Goal: Information Seeking & Learning: Learn about a topic

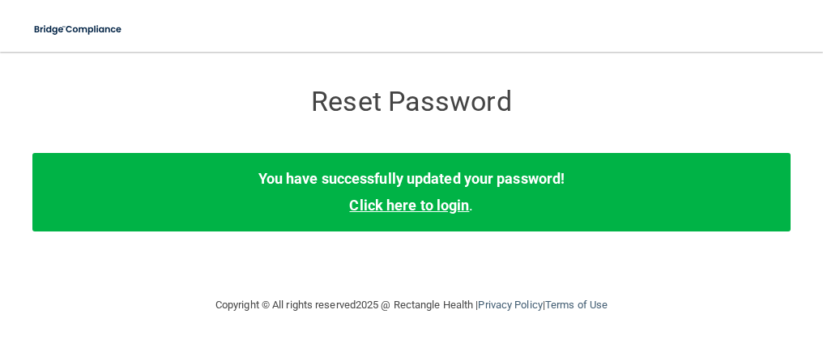
click at [428, 205] on link "Click here to login" at bounding box center [409, 205] width 120 height 17
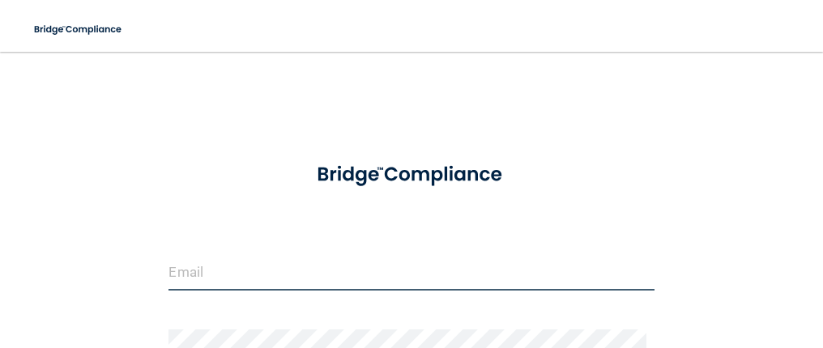
click at [288, 271] on input "email" at bounding box center [410, 272] width 485 height 36
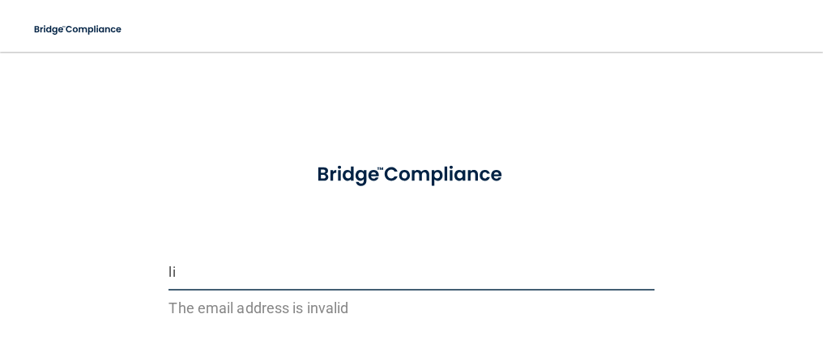
click at [270, 257] on input "li" at bounding box center [410, 272] width 485 height 36
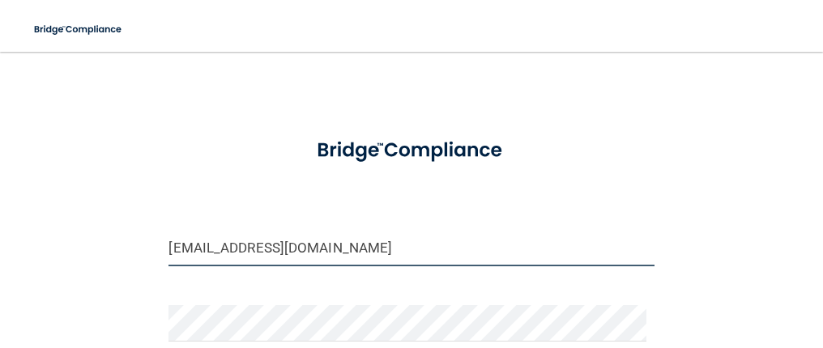
scroll to position [81, 0]
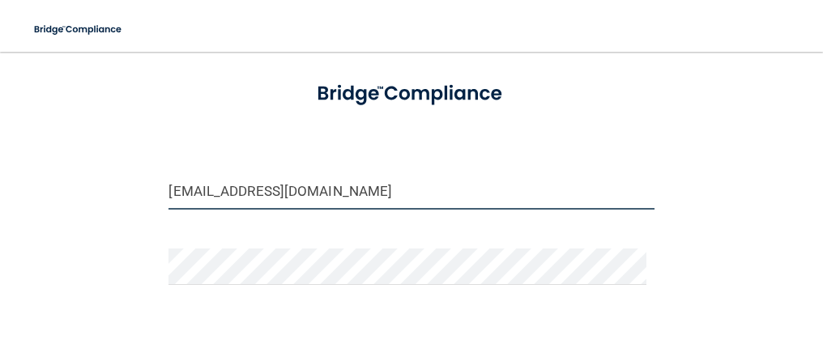
type input "[EMAIL_ADDRESS][DOMAIN_NAME]"
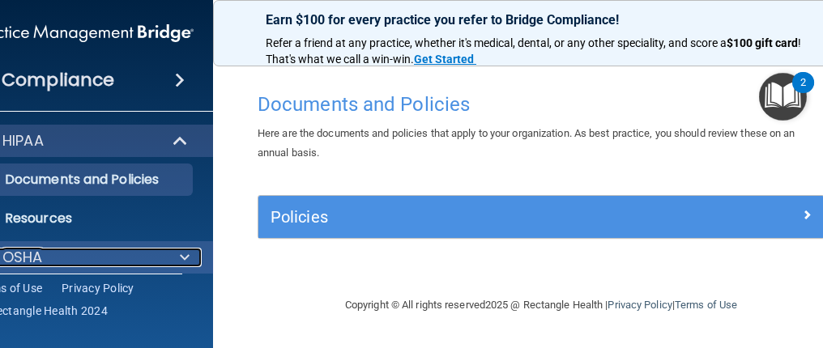
click at [181, 258] on span at bounding box center [185, 257] width 10 height 19
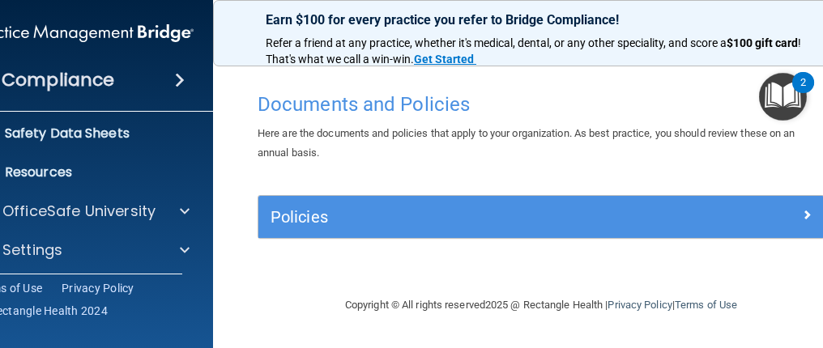
scroll to position [167, 0]
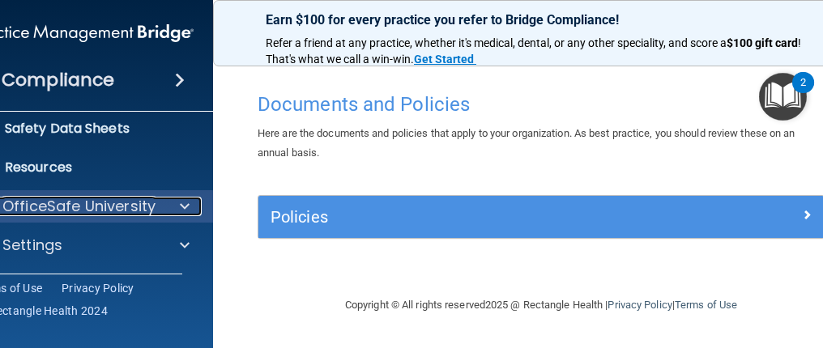
click at [139, 204] on p "OfficeSafe University" at bounding box center [78, 206] width 153 height 19
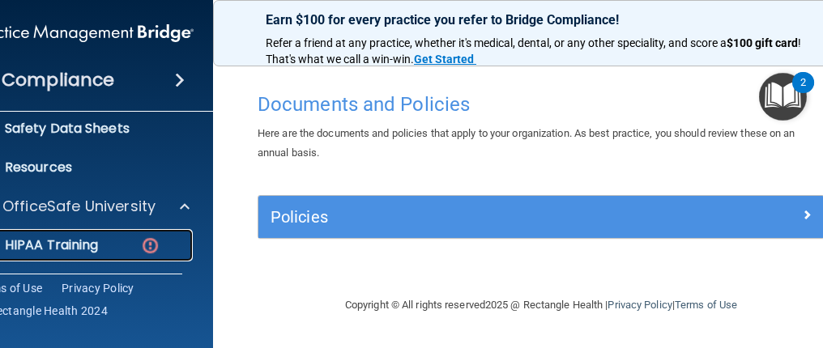
click at [117, 247] on div "HIPAA Training" at bounding box center [74, 245] width 221 height 16
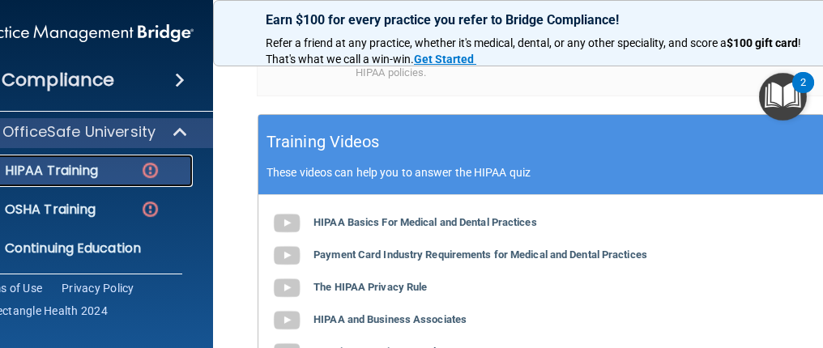
scroll to position [729, 0]
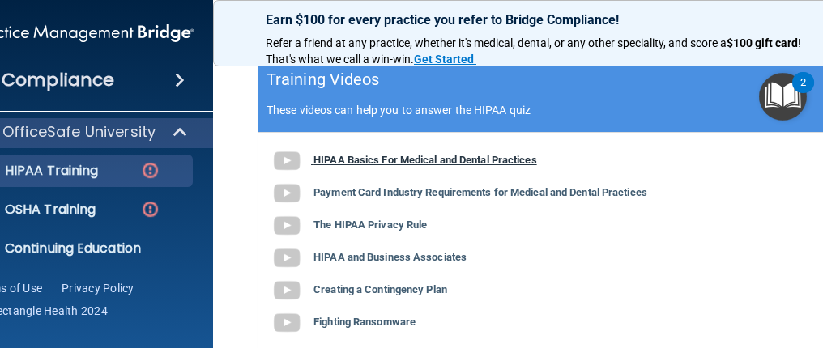
click at [427, 166] on b "HIPAA Basics For Medical and Dental Practices" at bounding box center [425, 160] width 224 height 12
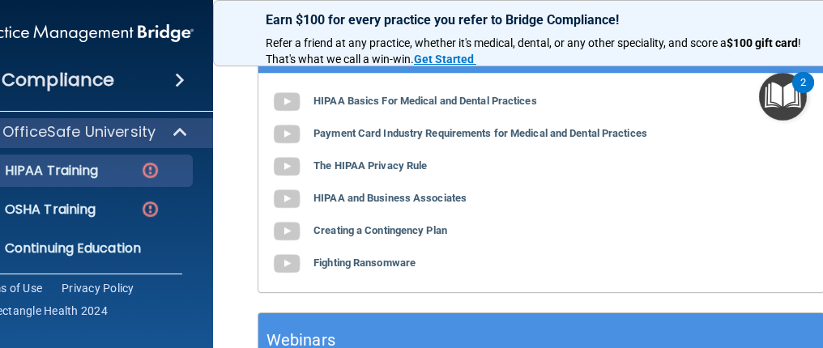
scroll to position [810, 0]
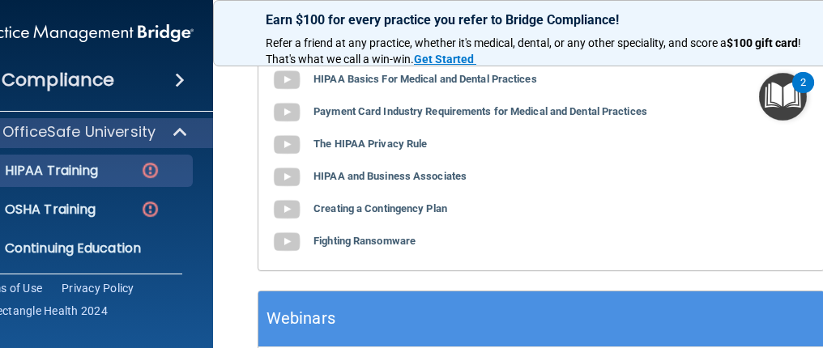
drag, startPoint x: 523, startPoint y: 208, endPoint x: 510, endPoint y: 208, distance: 13.0
click at [511, 208] on div "HIPAA Basics For Medical and Dental Practices Payment Card Industry Requirement…" at bounding box center [540, 161] width 565 height 219
click at [375, 85] on b "HIPAA Basics For Medical and Dental Practices" at bounding box center [425, 79] width 224 height 12
click at [350, 117] on b "Payment Card Industry Requirements for Medical and Dental Practices" at bounding box center [480, 111] width 334 height 12
click at [345, 150] on b "The HIPAA Privacy Rule" at bounding box center [369, 144] width 113 height 12
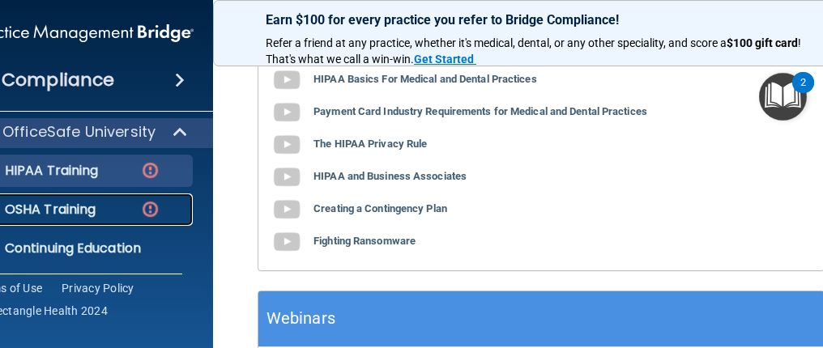
click at [62, 207] on p "OSHA Training" at bounding box center [29, 210] width 131 height 16
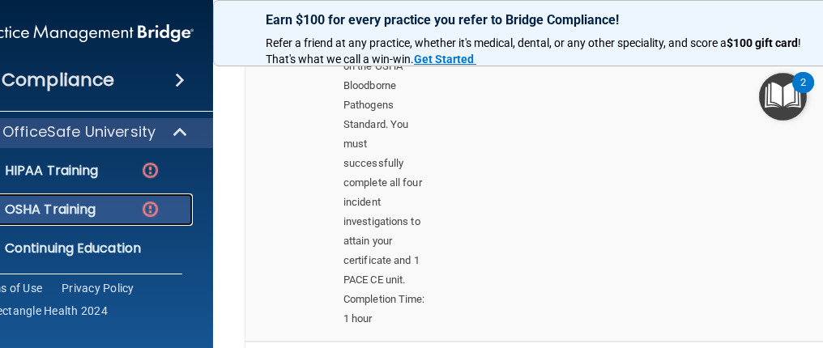
scroll to position [444, 0]
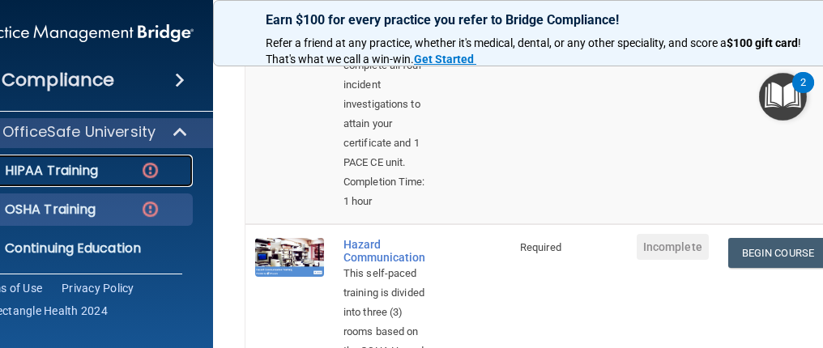
click at [71, 168] on p "HIPAA Training" at bounding box center [31, 171] width 134 height 16
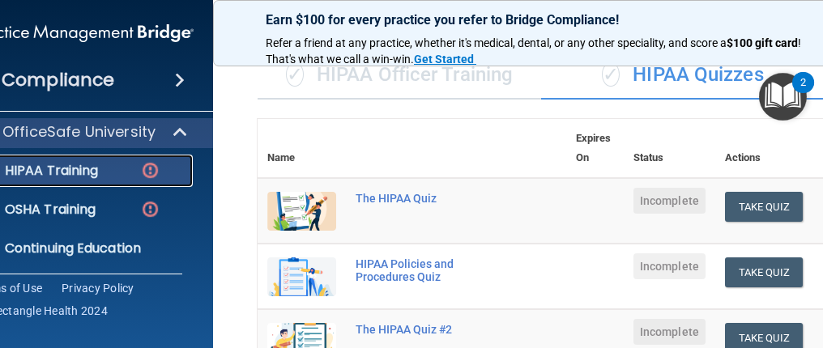
scroll to position [120, 0]
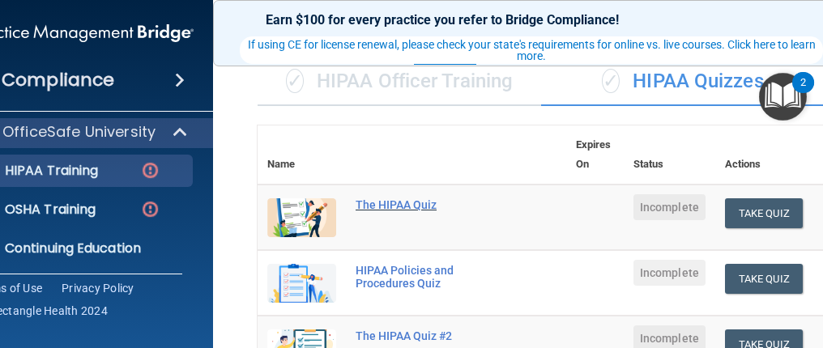
click at [409, 202] on div "The HIPAA Quiz" at bounding box center [421, 204] width 130 height 13
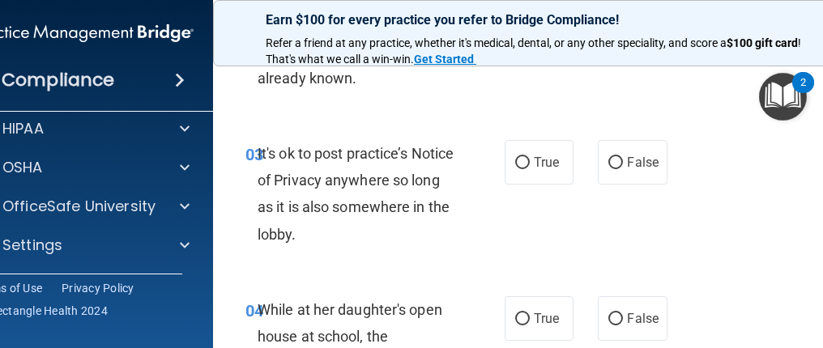
scroll to position [405, 0]
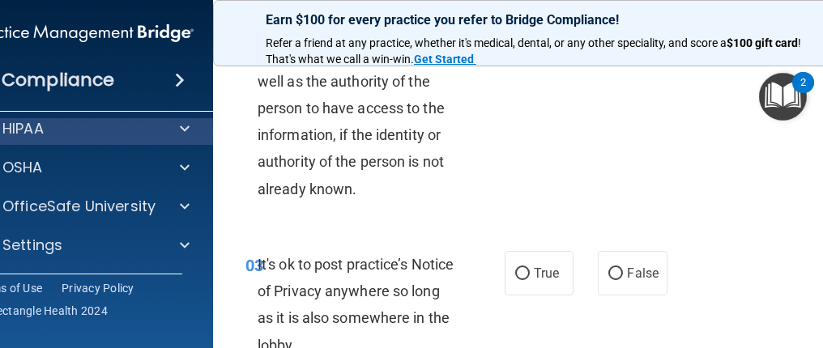
click at [109, 138] on div "HIPAA" at bounding box center [84, 129] width 260 height 32
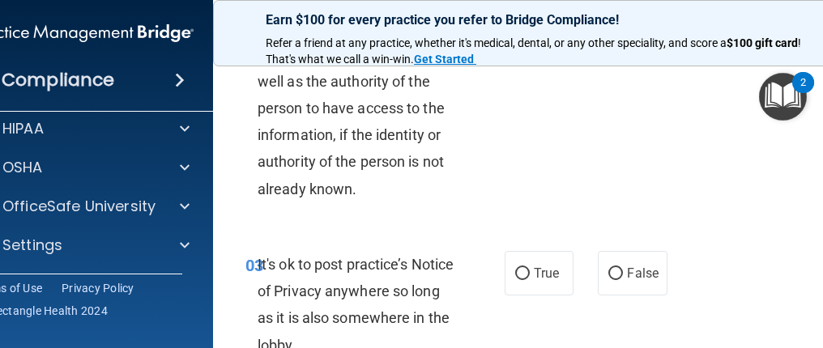
scroll to position [0, 0]
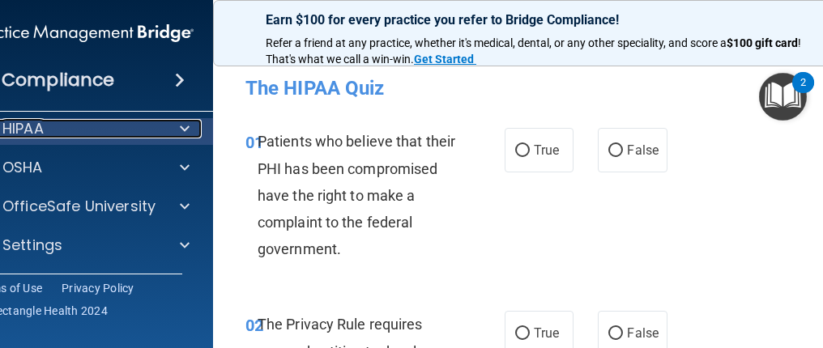
click at [58, 129] on div "HIPAA" at bounding box center [61, 128] width 201 height 19
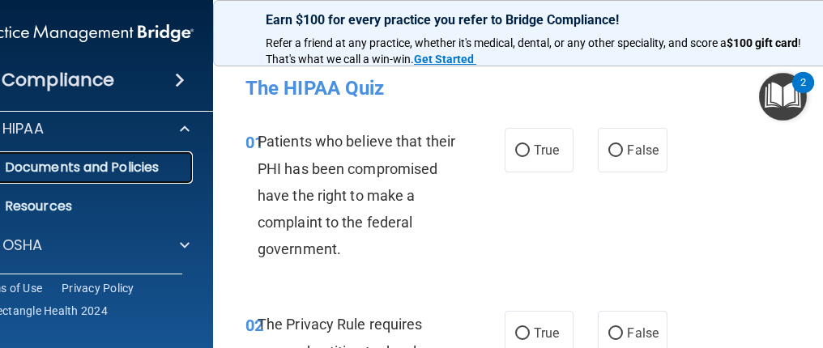
click at [92, 166] on p "Documents and Policies" at bounding box center [74, 168] width 221 height 16
